Goal: Transaction & Acquisition: Purchase product/service

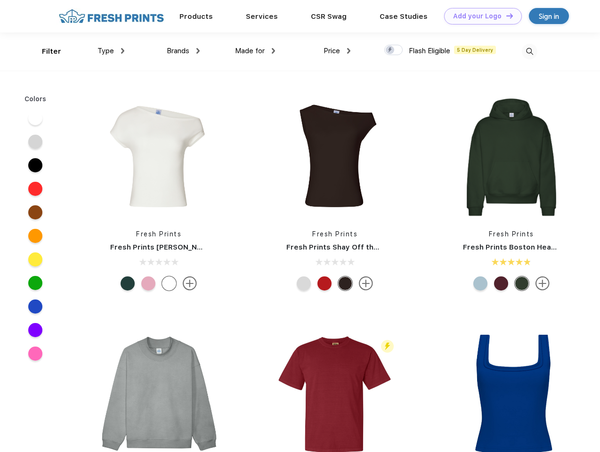
scroll to position [0, 0]
click at [480, 16] on link "Add your Logo Design Tool" at bounding box center [483, 16] width 78 height 16
click at [0, 0] on div "Design Tool" at bounding box center [0, 0] width 0 height 0
click at [506, 16] on link "Add your Logo Design Tool" at bounding box center [483, 16] width 78 height 16
click at [45, 51] on div "Filter" at bounding box center [51, 51] width 19 height 11
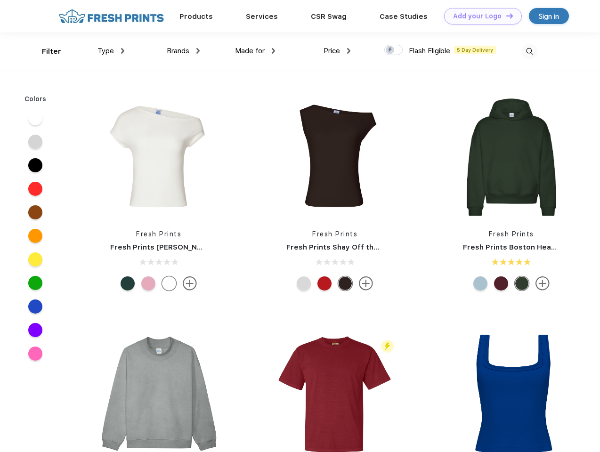
click at [111, 51] on span "Type" at bounding box center [106, 51] width 16 height 8
click at [183, 51] on span "Brands" at bounding box center [178, 51] width 23 height 8
click at [255, 51] on span "Made for" at bounding box center [250, 51] width 30 height 8
click at [337, 51] on span "Price" at bounding box center [332, 51] width 16 height 8
click at [394, 50] on div at bounding box center [393, 50] width 18 height 10
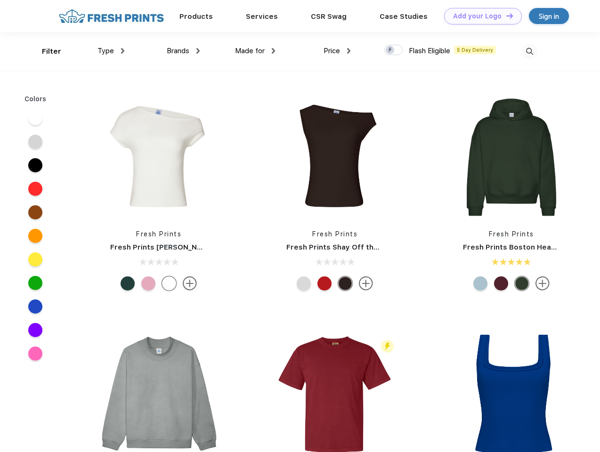
click at [391, 50] on input "checkbox" at bounding box center [387, 47] width 6 height 6
checkbox input "true"
